Goal: Task Accomplishment & Management: Manage account settings

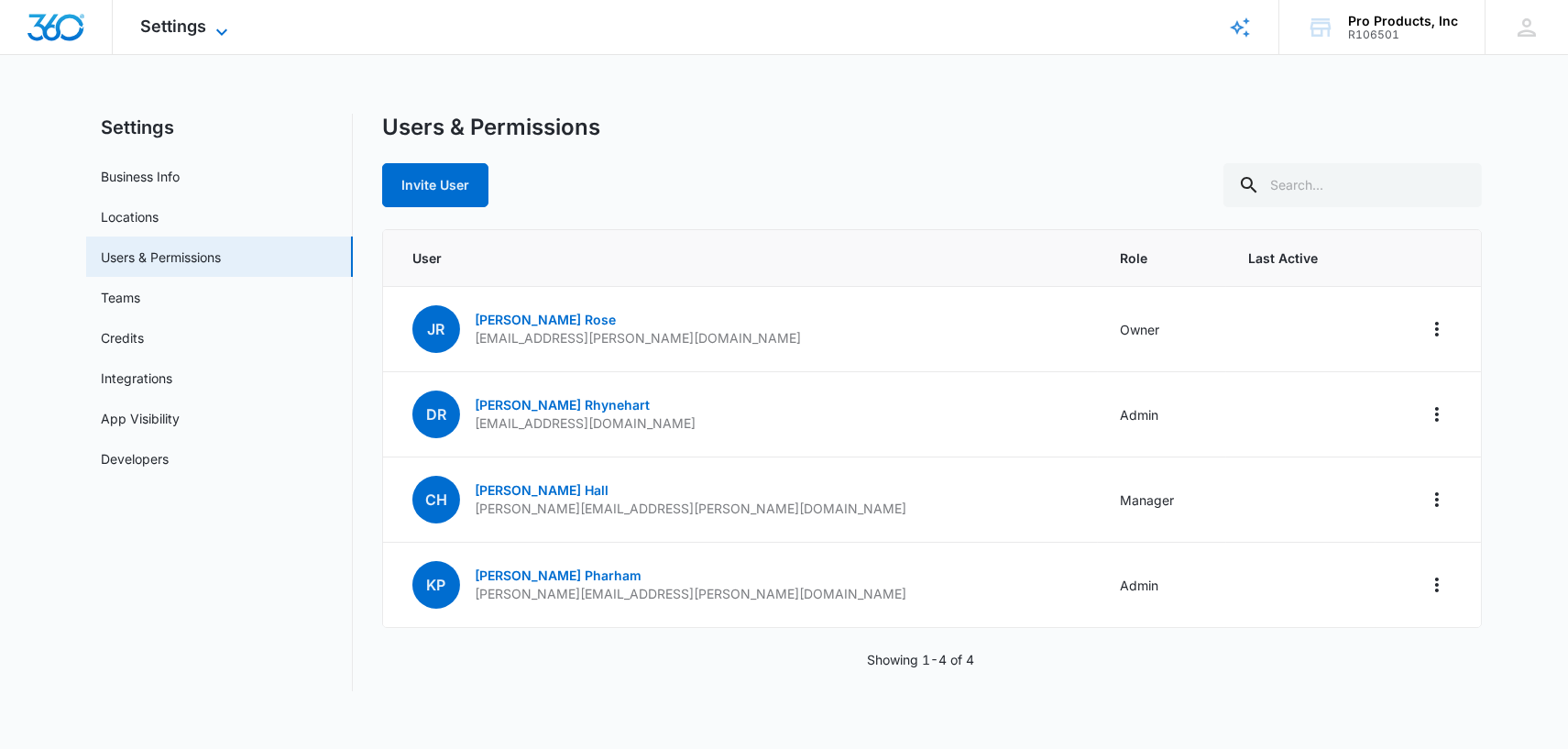
click at [219, 29] on icon at bounding box center [222, 32] width 22 height 22
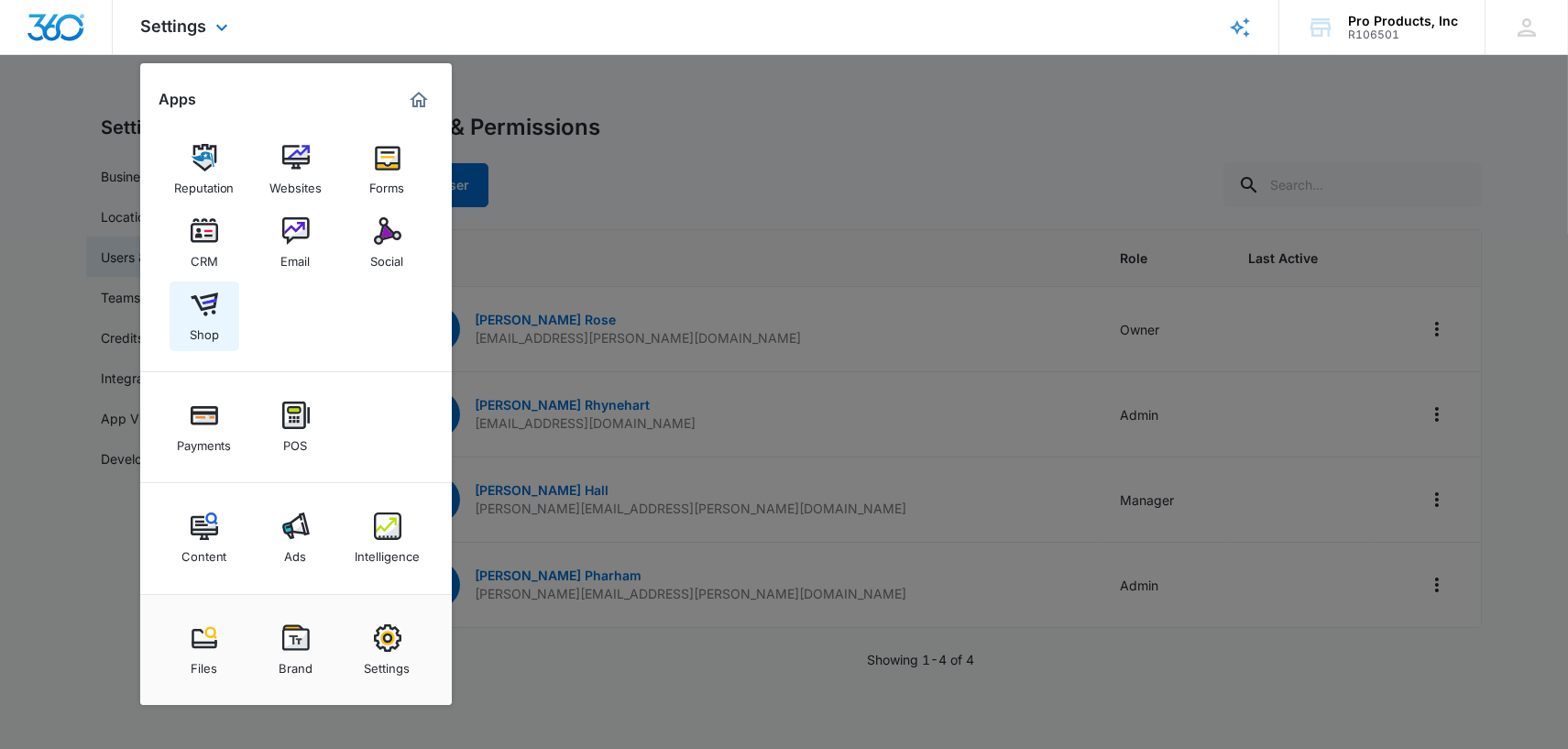
click at [206, 317] on img at bounding box center [204, 304] width 28 height 28
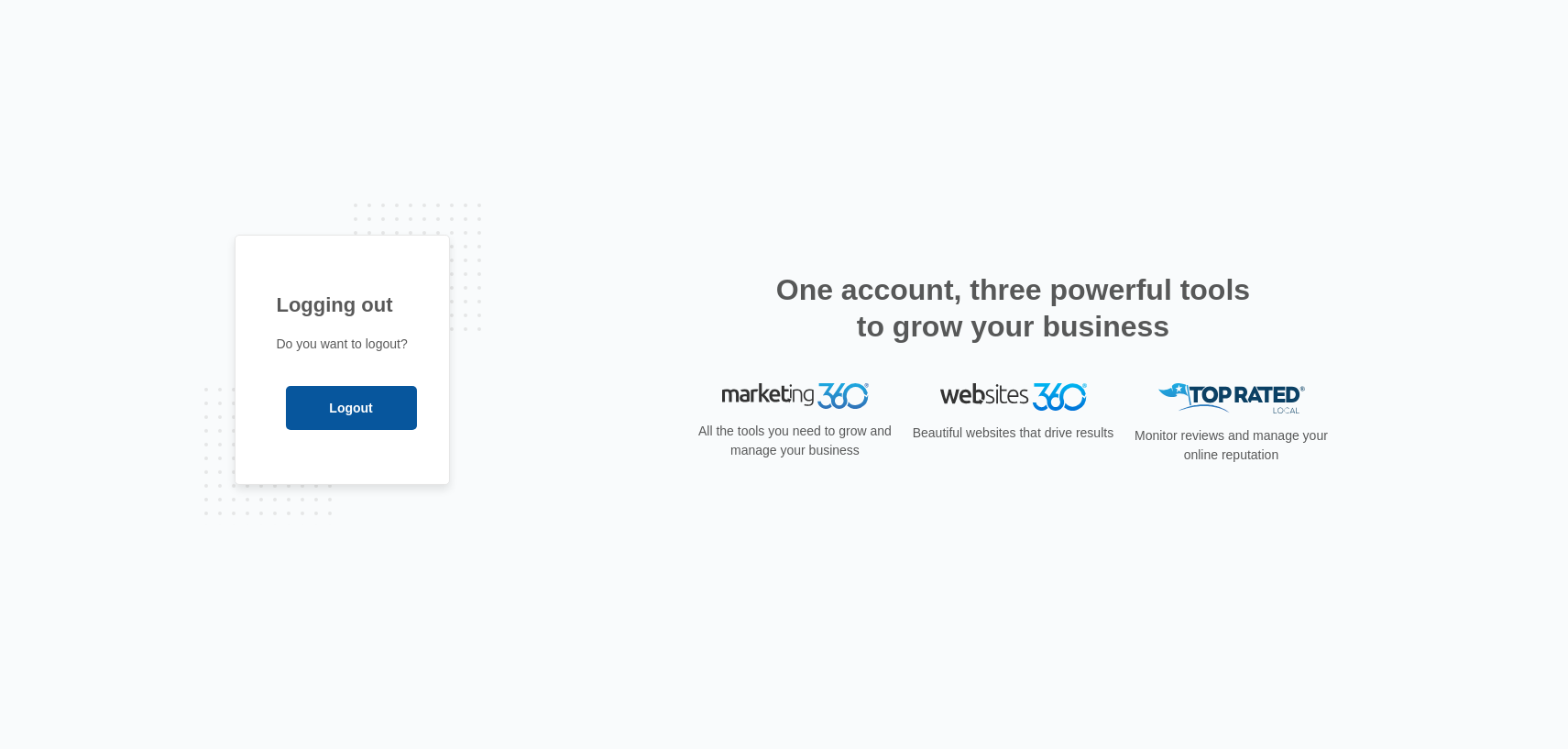
click at [318, 402] on input "Logout" at bounding box center [351, 407] width 131 height 44
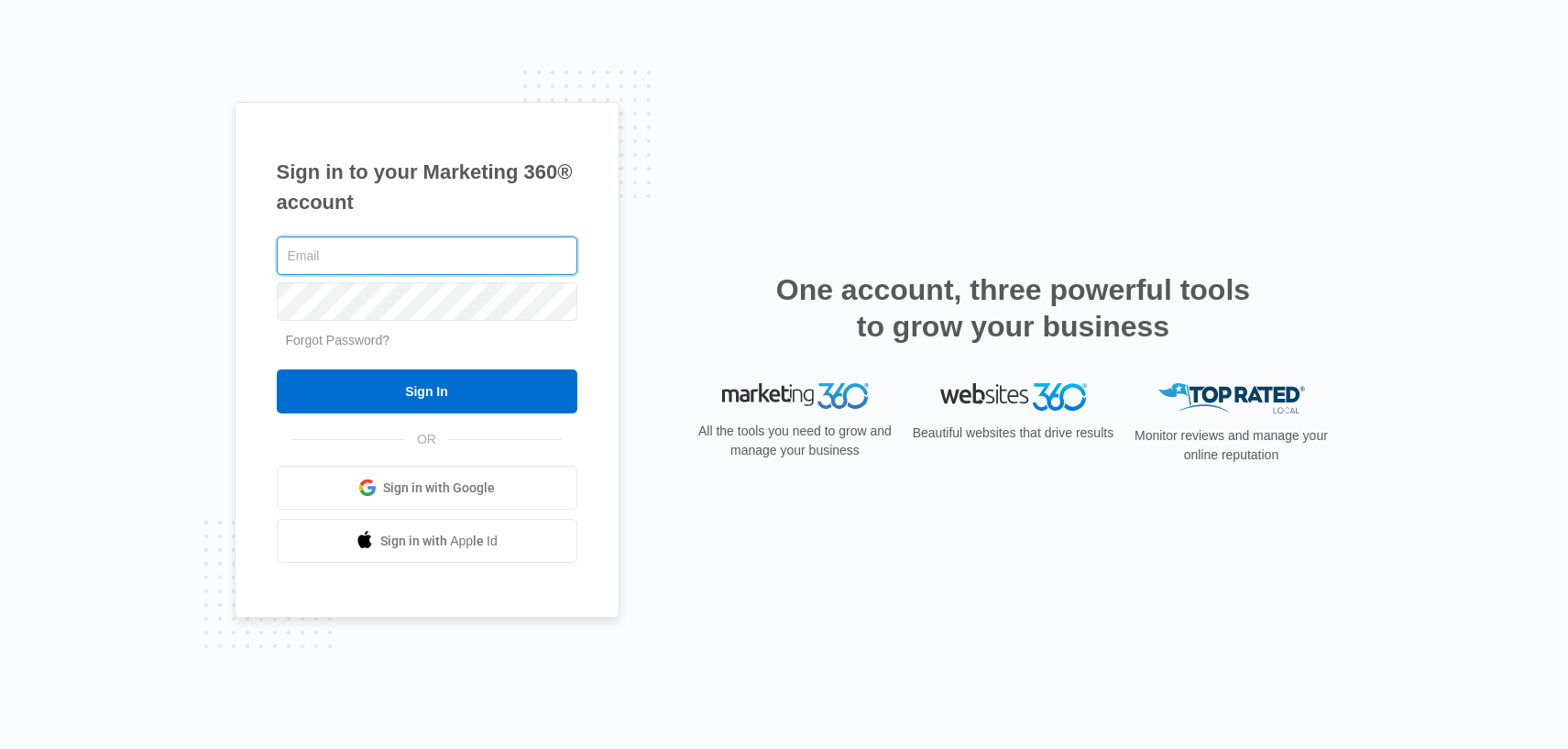
type input "[EMAIL_ADDRESS][DOMAIN_NAME]"
